Goal: Task Accomplishment & Management: Manage account settings

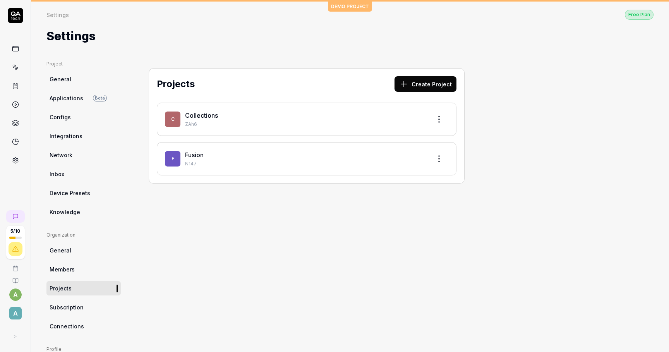
click at [71, 80] on link "General" at bounding box center [83, 79] width 74 height 14
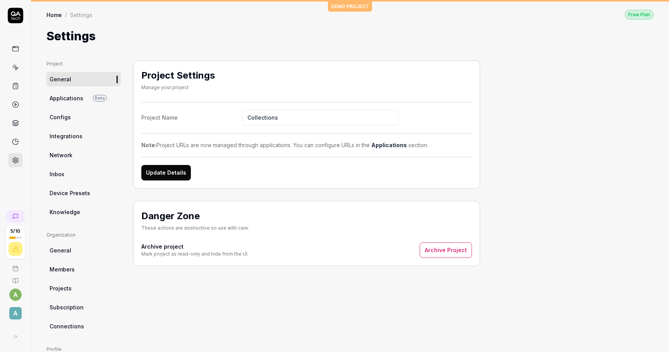
click at [62, 260] on ul "Organization General Members Projects Subscription Connections" at bounding box center [83, 282] width 74 height 102
click at [63, 268] on span "Members" at bounding box center [62, 269] width 25 height 8
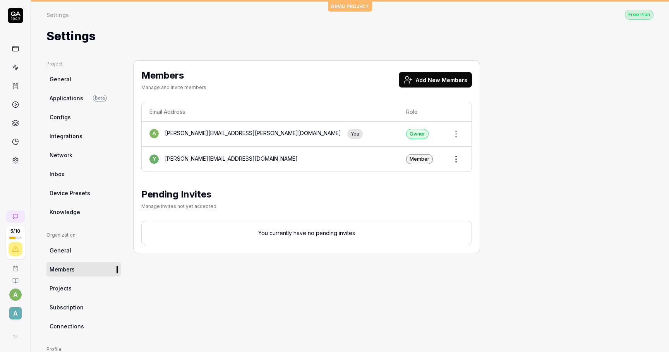
click at [437, 69] on div "Members Manage and Invite members Add New Members" at bounding box center [306, 81] width 330 height 26
click at [438, 96] on div "Members Manage and Invite members Add New Members Email Address Role a alex.dat…" at bounding box center [306, 156] width 347 height 193
click at [436, 90] on div "Members Manage and Invite members Add New Members" at bounding box center [306, 81] width 330 height 26
click at [433, 73] on button "Add New Members" at bounding box center [435, 79] width 73 height 15
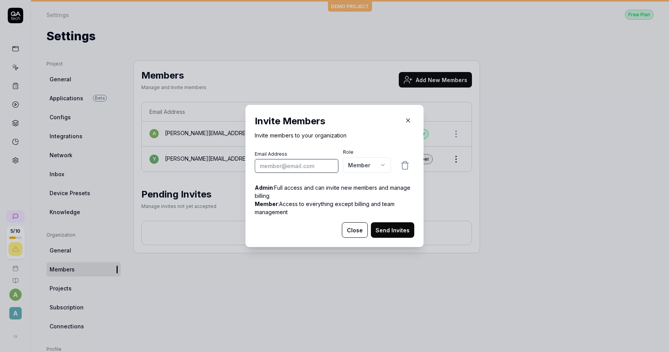
click at [298, 167] on input "email" at bounding box center [297, 166] width 84 height 14
paste input "r.yatsyk@artlabseurope.com"
type input "r.yatsyk@artlabseurope.com"
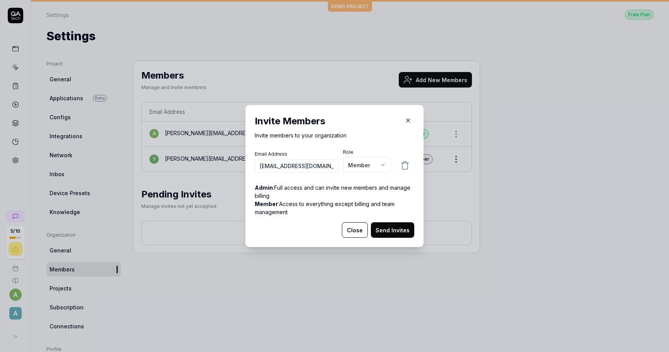
click at [375, 167] on body "5 / 10 a A DEMO PROJECT Settings Free Plan Settings Free Plan Settings Project …" at bounding box center [334, 176] width 669 height 352
click at [389, 122] on div "​ Invite Members Invite members to your organization Email Address r.yatsyk@art…" at bounding box center [334, 176] width 669 height 352
click at [311, 166] on input "r.yatsyk@artlabseurope.com" at bounding box center [297, 166] width 84 height 14
click at [389, 232] on button "Send Invites" at bounding box center [392, 229] width 43 height 15
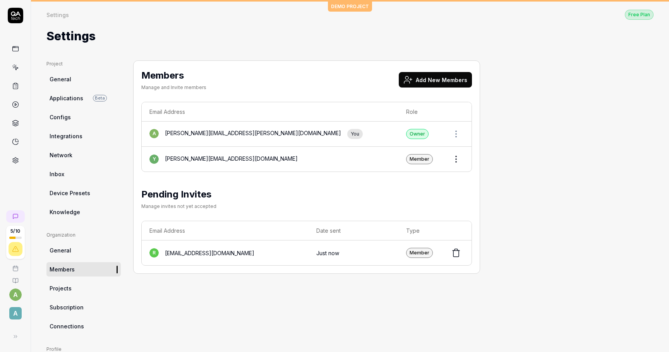
click at [567, 93] on div "Project General Applications Beta Configs Integrations Network Inbox Device Pre…" at bounding box center [349, 244] width 607 height 368
click at [458, 161] on html "5 / 10 a A DEMO PROJECT Settings Free Plan Settings Free Plan Settings Project …" at bounding box center [334, 176] width 669 height 352
click at [498, 124] on html "5 / 10 a A DEMO PROJECT Settings Free Plan Settings Free Plan Settings Project …" at bounding box center [334, 176] width 669 height 352
click at [358, 8] on div "Settings Free Plan Settings Free Plan Settings" at bounding box center [350, 23] width 638 height 43
click at [82, 99] on link "Applications Beta" at bounding box center [83, 98] width 74 height 14
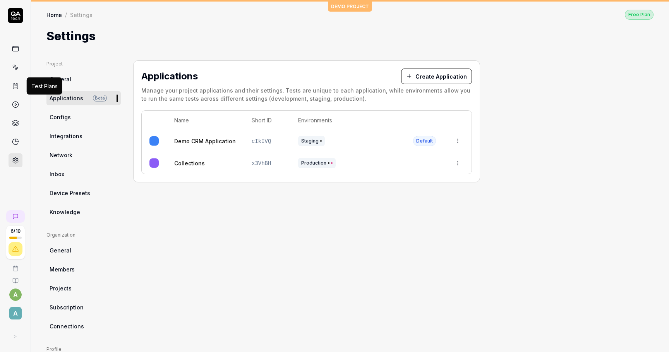
click at [63, 79] on span "General" at bounding box center [61, 79] width 22 height 8
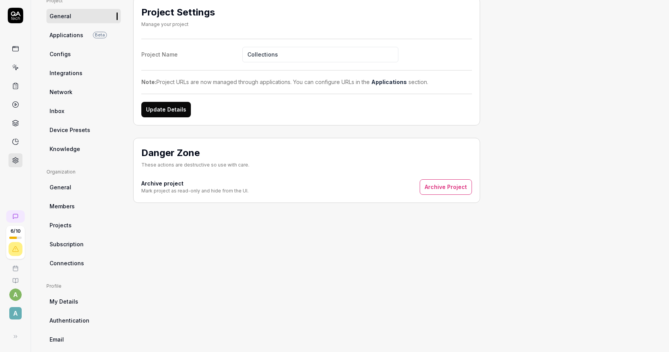
scroll to position [92, 0]
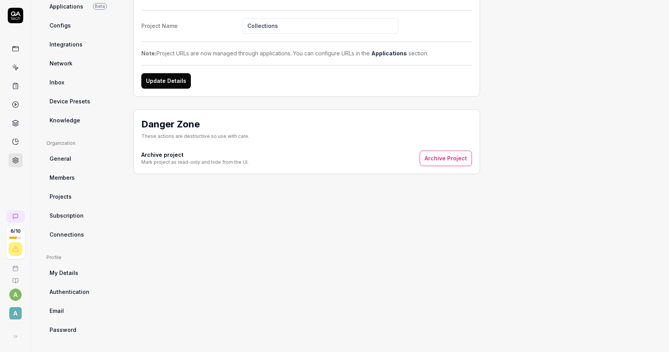
click at [71, 181] on span "Members" at bounding box center [62, 177] width 25 height 8
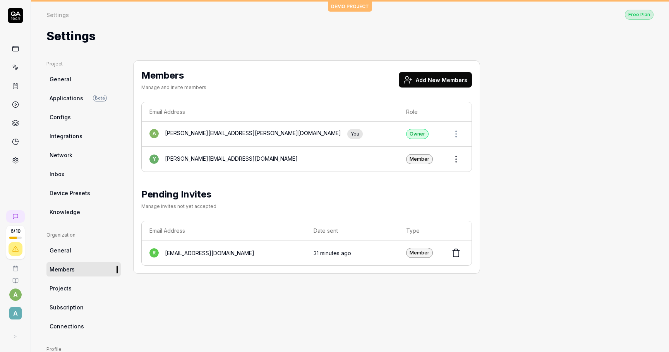
click at [434, 79] on button "Add New Members" at bounding box center [435, 79] width 73 height 15
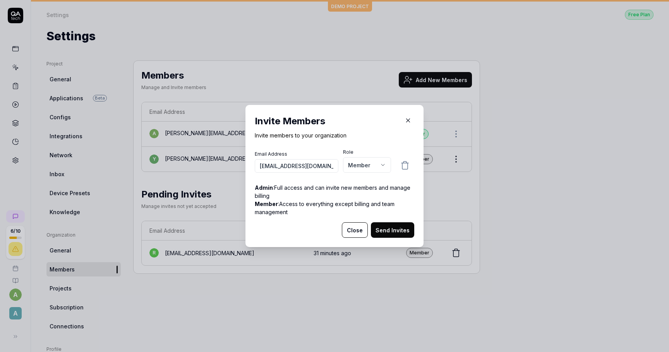
drag, startPoint x: 278, startPoint y: 167, endPoint x: 185, endPoint y: 167, distance: 92.5
click at [185, 167] on div "​ Invite Members Invite members to your organization Email Address r.yatsyk@art…" at bounding box center [334, 176] width 669 height 352
type input "cloud@artlabseurope.com"
click at [361, 168] on body "6 / 10 a A DEMO PROJECT Settings Free Plan Settings Free Plan Settings Project …" at bounding box center [334, 176] width 669 height 352
select select "*"
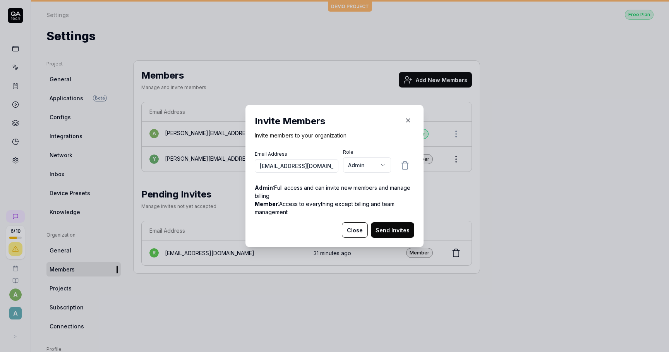
click at [390, 228] on button "Send Invites" at bounding box center [392, 229] width 43 height 15
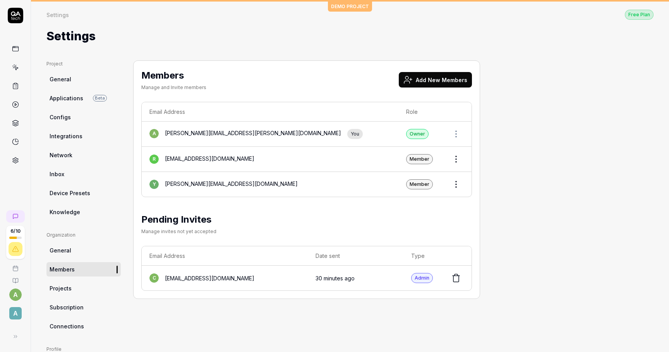
click at [62, 76] on span "General" at bounding box center [61, 79] width 22 height 8
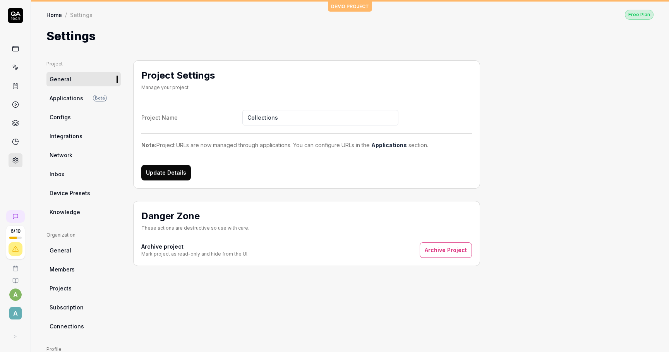
click at [91, 122] on link "Configs" at bounding box center [83, 117] width 74 height 14
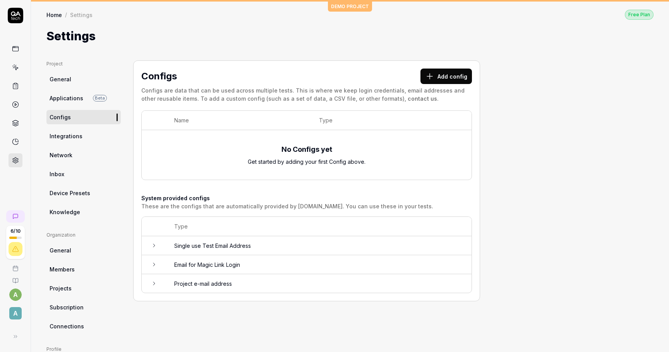
click at [74, 78] on link "General" at bounding box center [83, 79] width 74 height 14
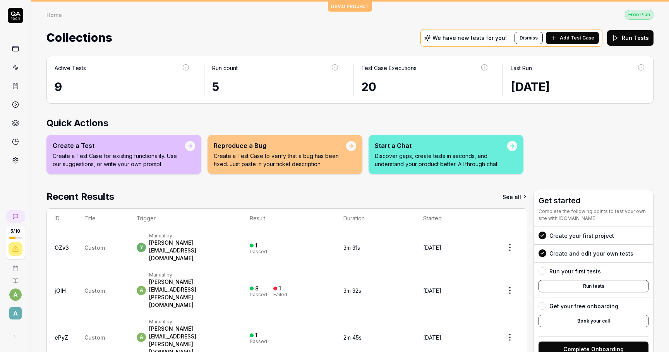
scroll to position [24, 0]
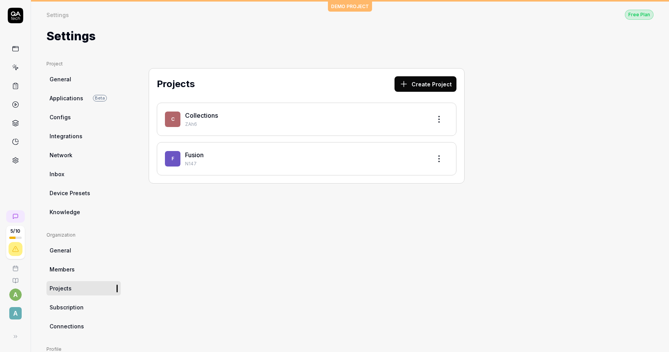
click at [65, 120] on span "Configs" at bounding box center [60, 117] width 21 height 8
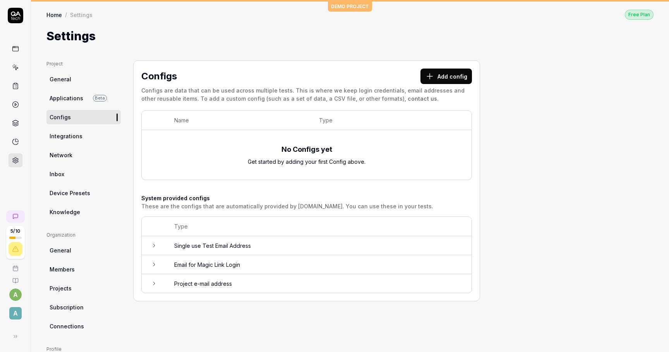
click at [59, 100] on span "Applications" at bounding box center [67, 98] width 34 height 8
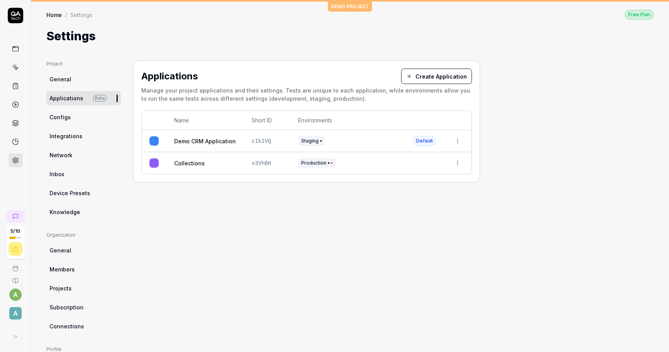
click at [62, 75] on span "General" at bounding box center [61, 79] width 22 height 8
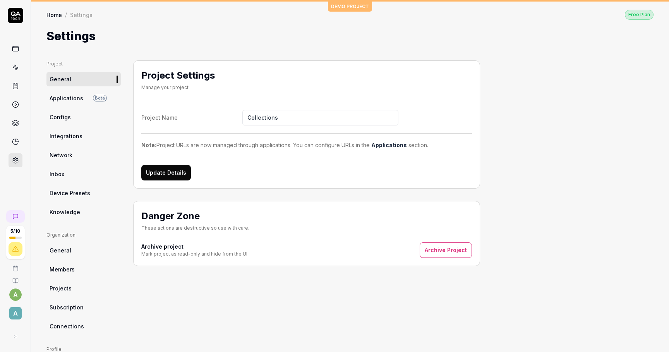
click at [57, 140] on link "Integrations" at bounding box center [83, 136] width 74 height 14
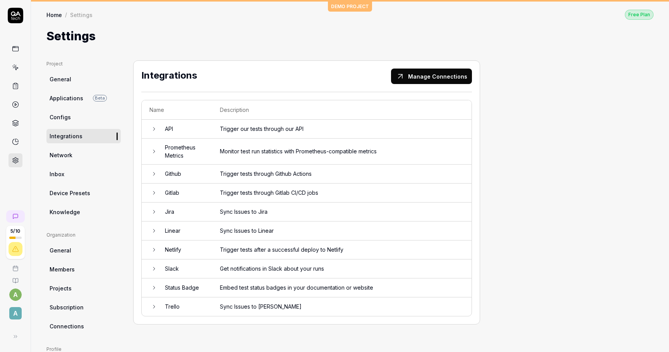
click at [60, 154] on span "Network" at bounding box center [61, 155] width 23 height 8
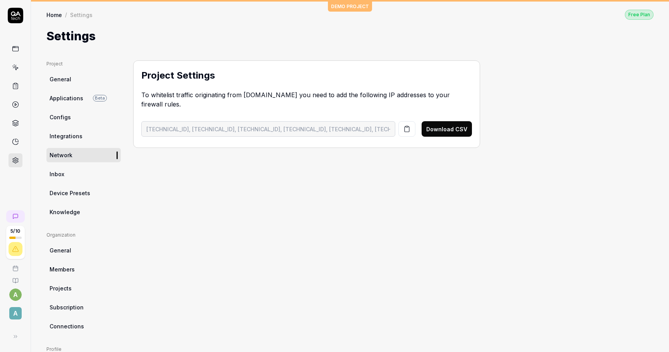
click at [64, 136] on span "Integrations" at bounding box center [66, 136] width 33 height 8
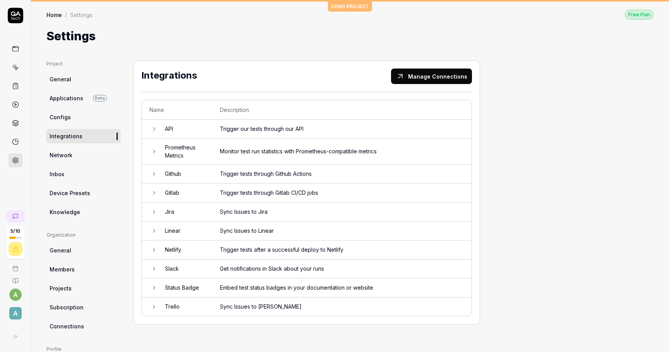
click at [226, 195] on td "Trigger tests through Gitlab CI/CD jobs" at bounding box center [341, 192] width 259 height 19
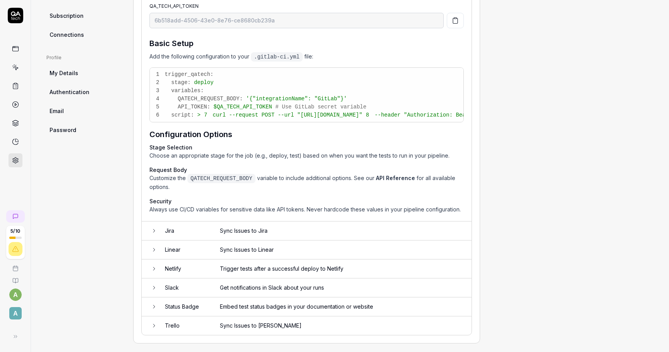
scroll to position [318, 0]
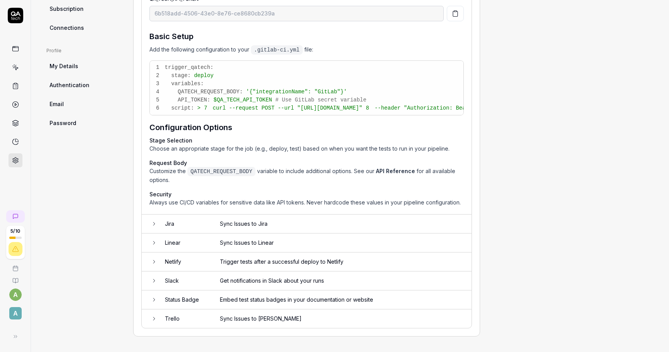
click at [201, 303] on td "Status Badge" at bounding box center [184, 299] width 55 height 19
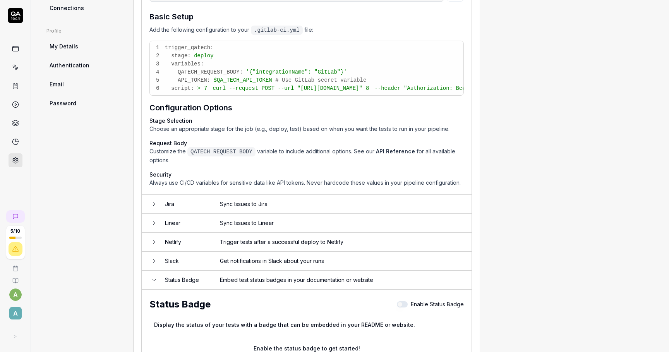
click at [201, 303] on tbody "API Trigger our tests through our API Prometheus Metrics Monitor test run stati…" at bounding box center [307, 98] width 330 height 594
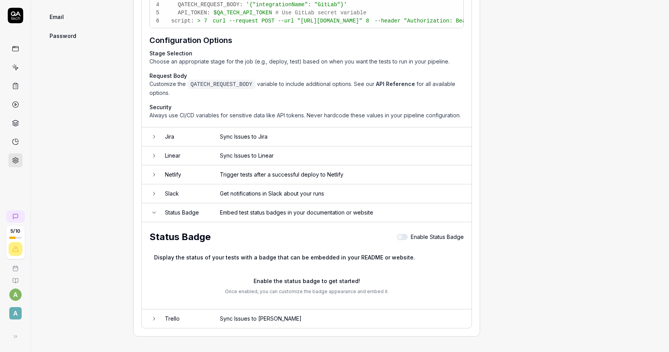
scroll to position [405, 0]
click at [205, 219] on td "Status Badge" at bounding box center [184, 212] width 55 height 19
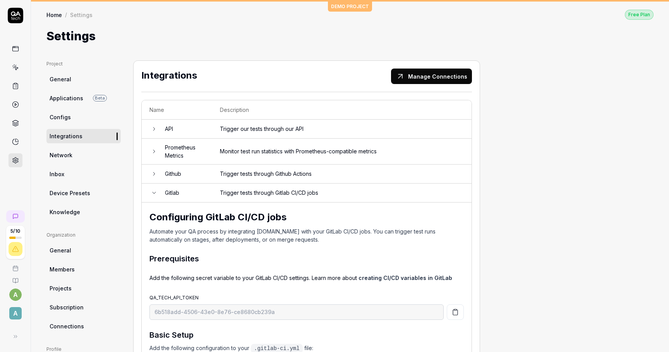
click at [183, 194] on td "Gitlab" at bounding box center [184, 192] width 55 height 19
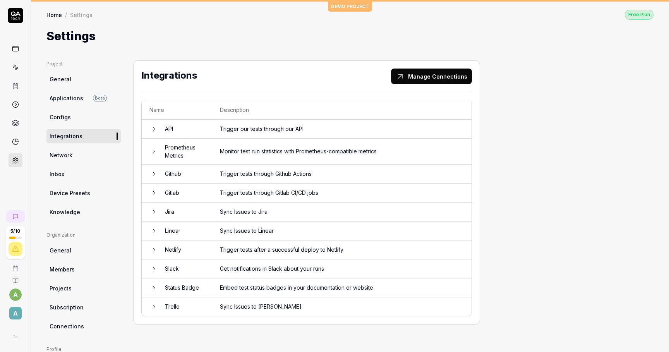
click at [188, 157] on td "Prometheus Metrics" at bounding box center [184, 152] width 55 height 26
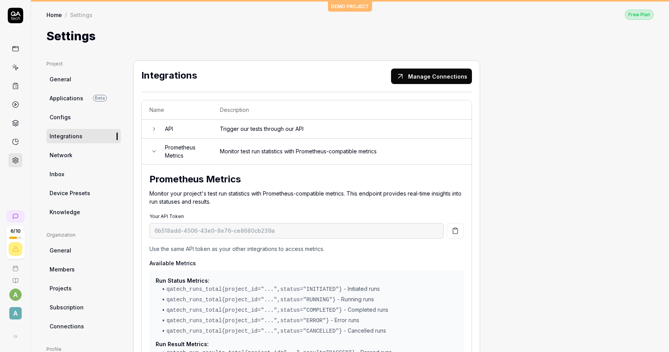
click at [56, 14] on link "Home" at bounding box center [53, 15] width 15 height 8
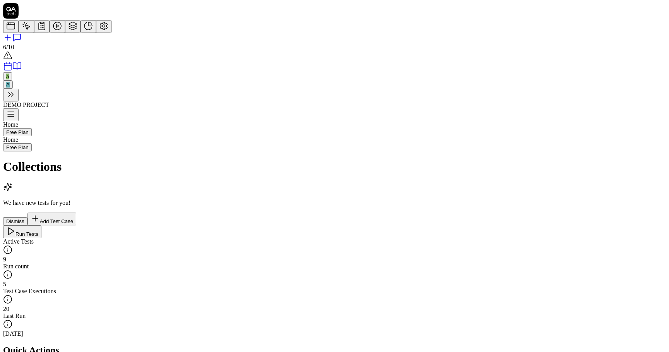
scroll to position [15, 0]
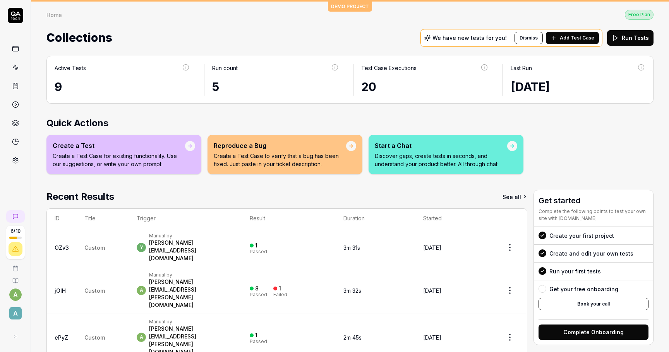
scroll to position [15, 0]
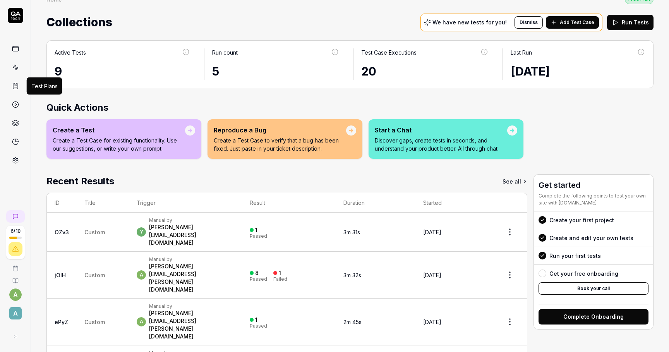
click at [14, 82] on icon at bounding box center [15, 85] width 7 height 7
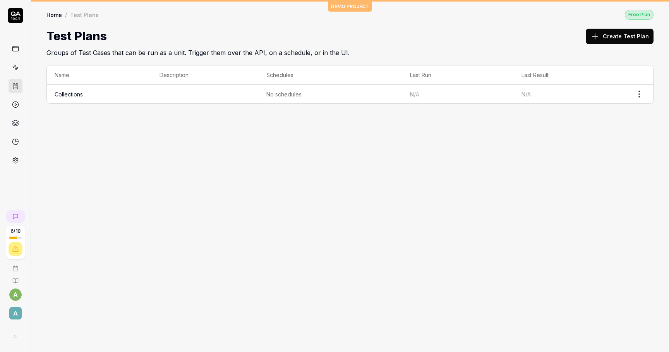
click at [17, 67] on icon at bounding box center [15, 68] width 3 height 3
